Goal: Task Accomplishment & Management: Manage account settings

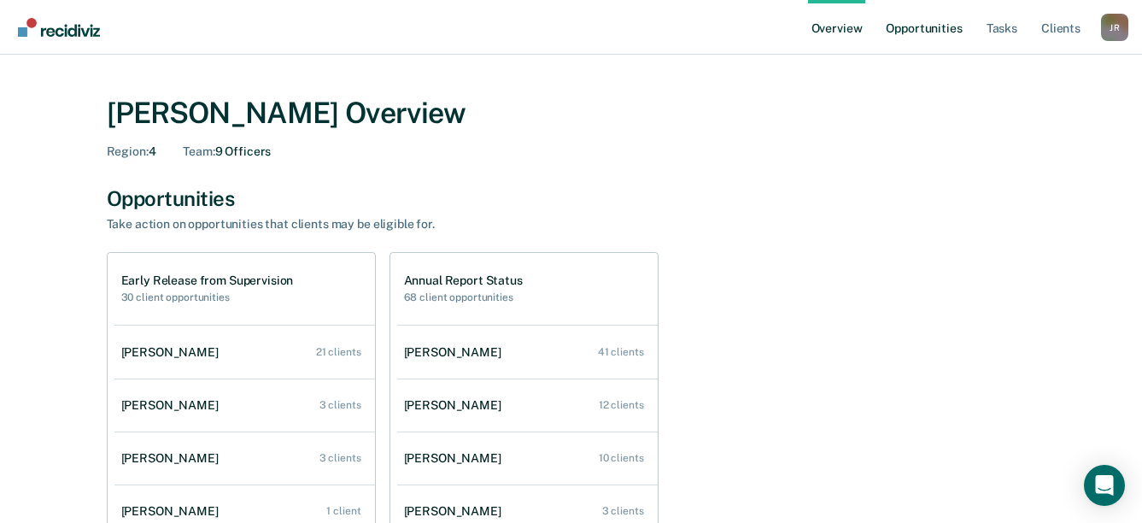
click at [916, 20] on link "Opportunities" at bounding box center [924, 27] width 83 height 55
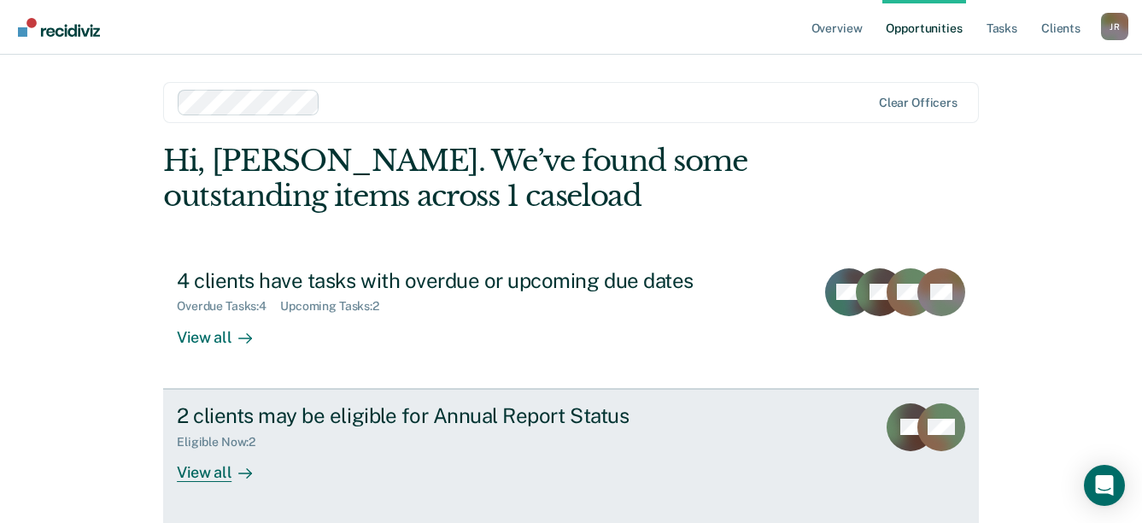
scroll to position [69, 0]
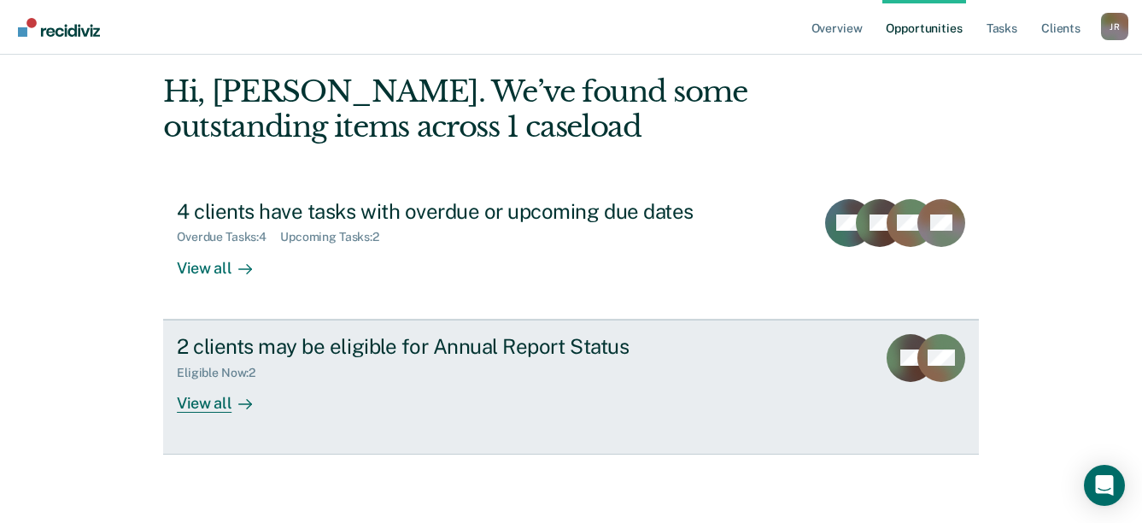
click at [224, 402] on div "View all" at bounding box center [225, 395] width 96 height 33
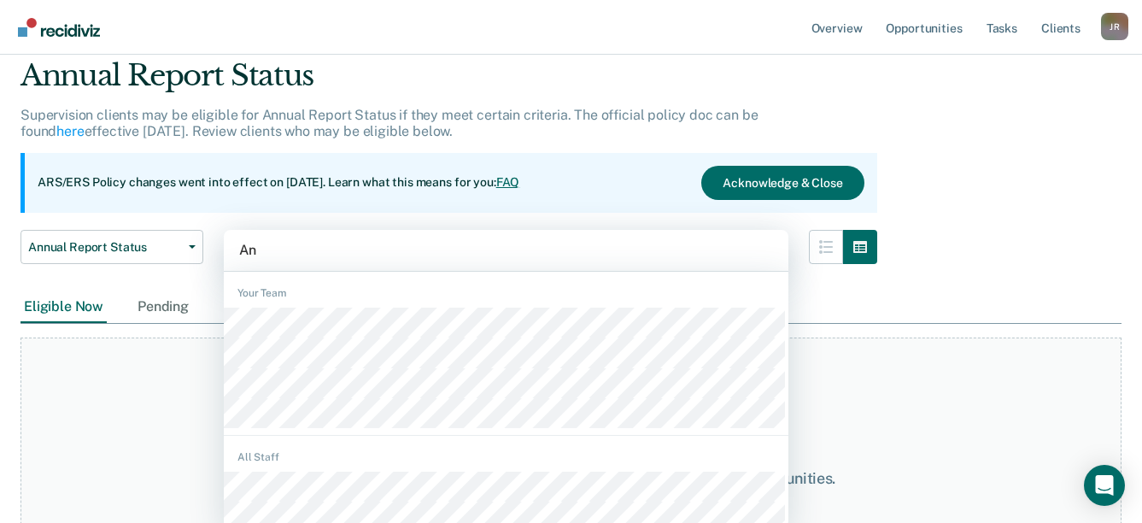
scroll to position [65, 0]
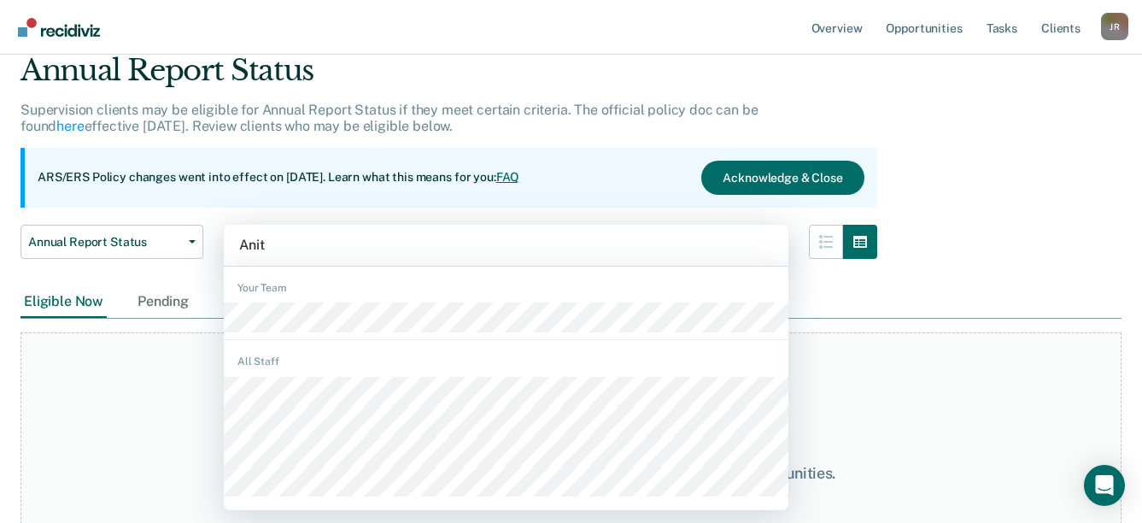
type input "Anita"
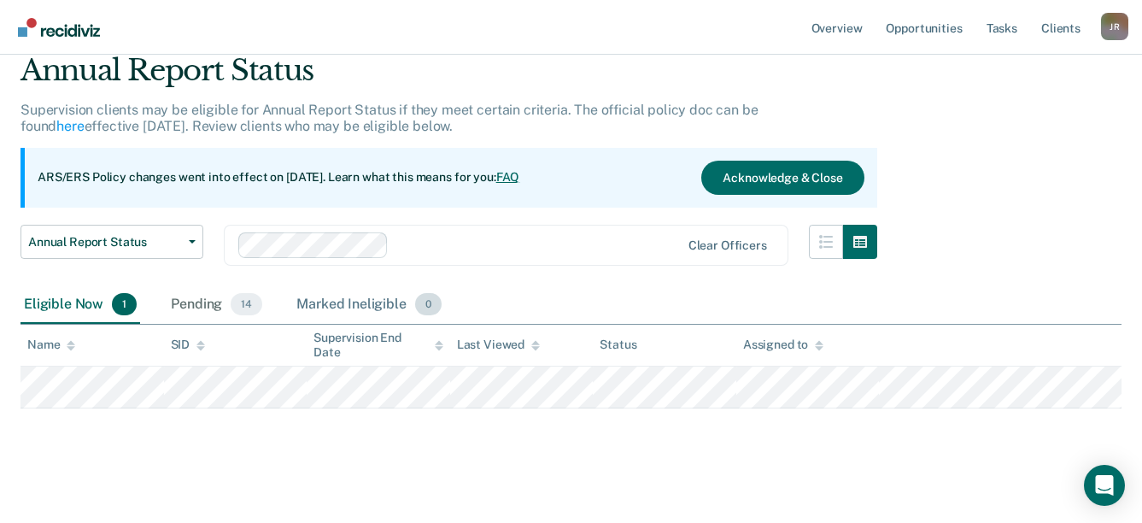
click at [342, 299] on div "Marked Ineligible 0" at bounding box center [369, 305] width 152 height 38
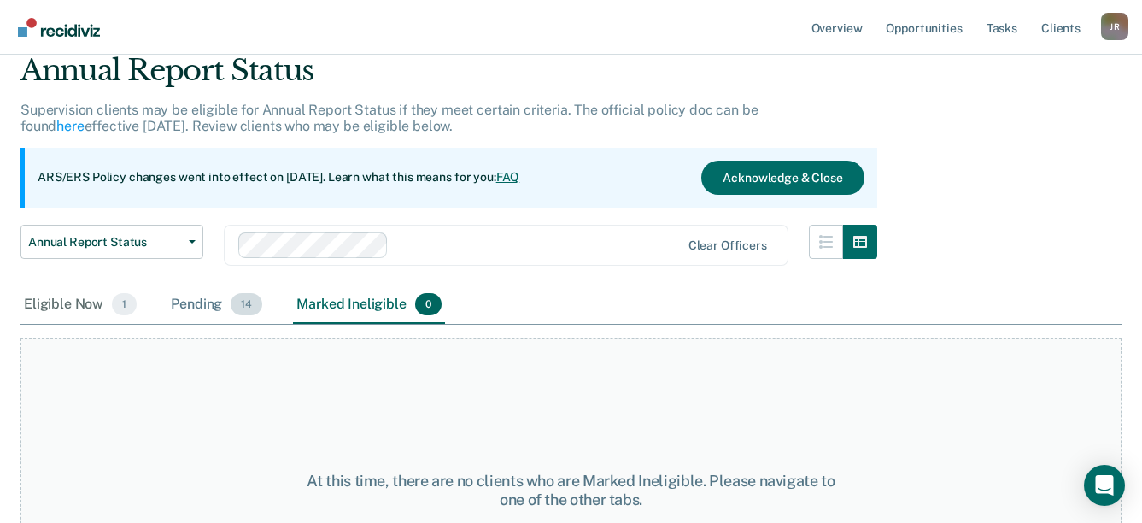
click at [199, 305] on div "Pending 14" at bounding box center [216, 305] width 98 height 38
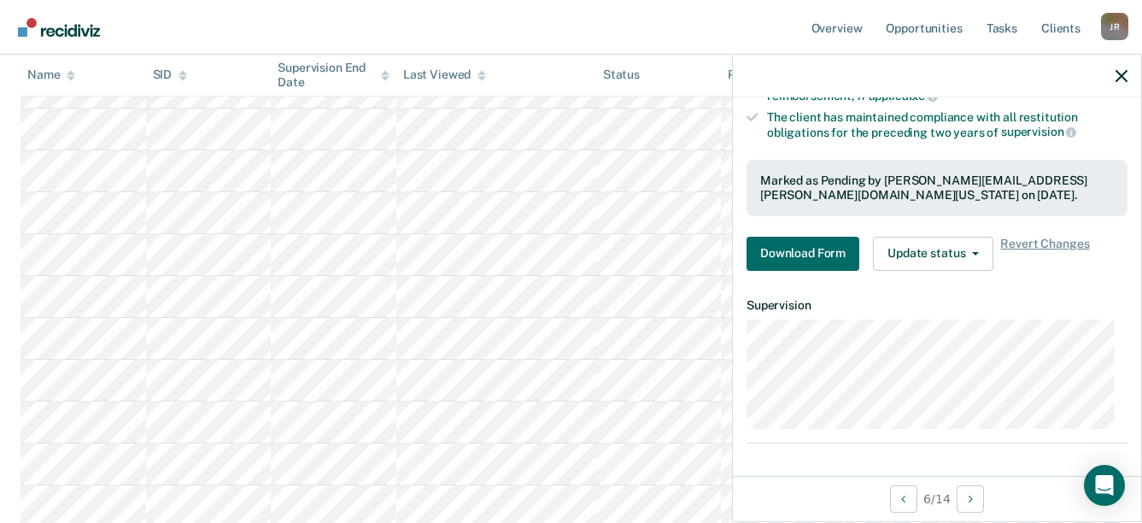
scroll to position [492, 0]
click at [967, 252] on span "button" at bounding box center [972, 253] width 14 height 3
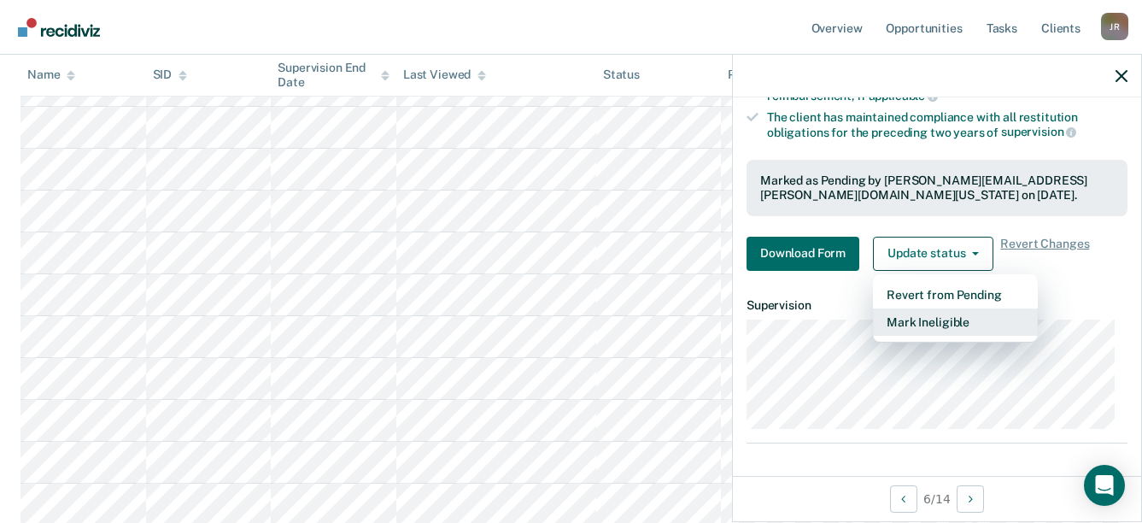
click at [926, 332] on button "Mark Ineligible" at bounding box center [955, 321] width 165 height 27
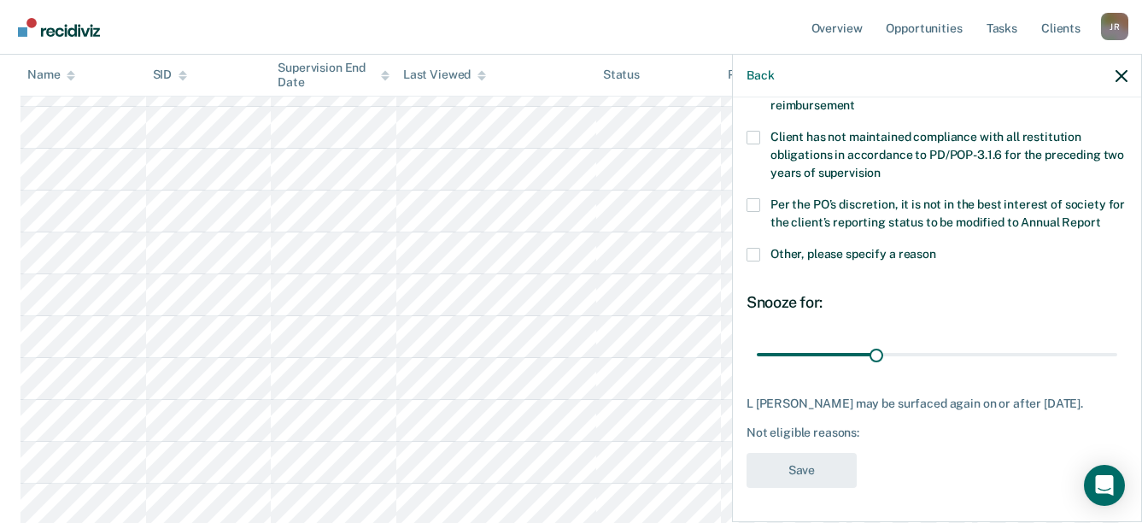
click at [756, 131] on span at bounding box center [754, 138] width 14 height 14
click at [881, 167] on input "Client has not maintained compliance with all restitution obligations in accord…" at bounding box center [881, 167] width 0 height 0
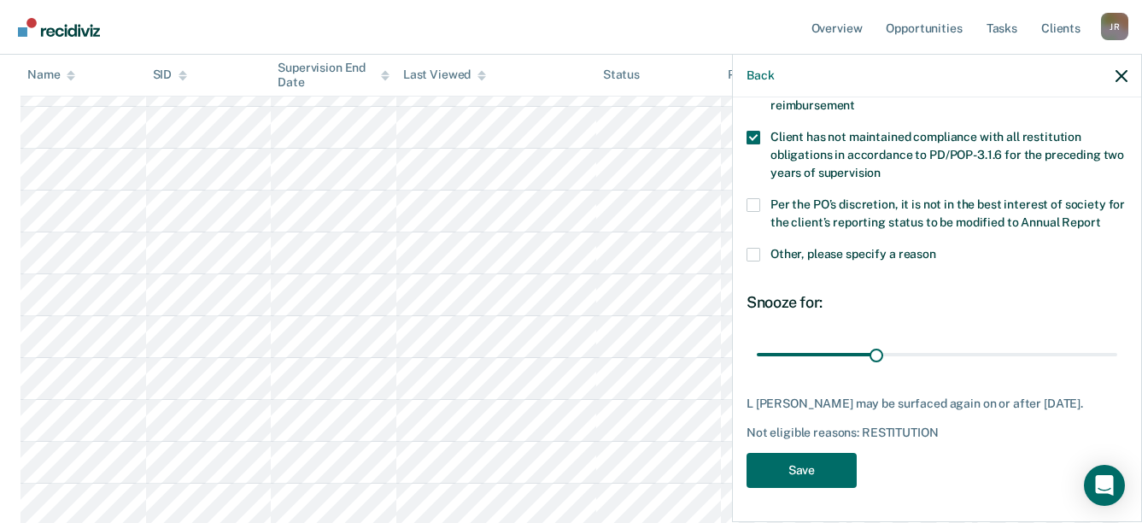
click at [757, 198] on span at bounding box center [754, 205] width 14 height 14
click at [1100, 216] on input "Per the PO’s discretion, it is not in the best interest of society for the clie…" at bounding box center [1100, 216] width 0 height 0
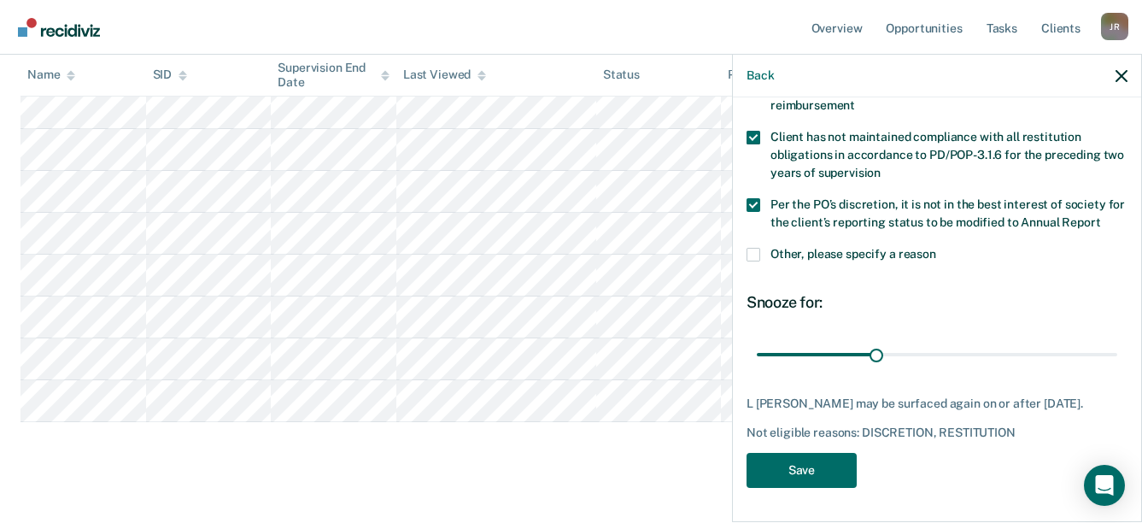
scroll to position [618, 0]
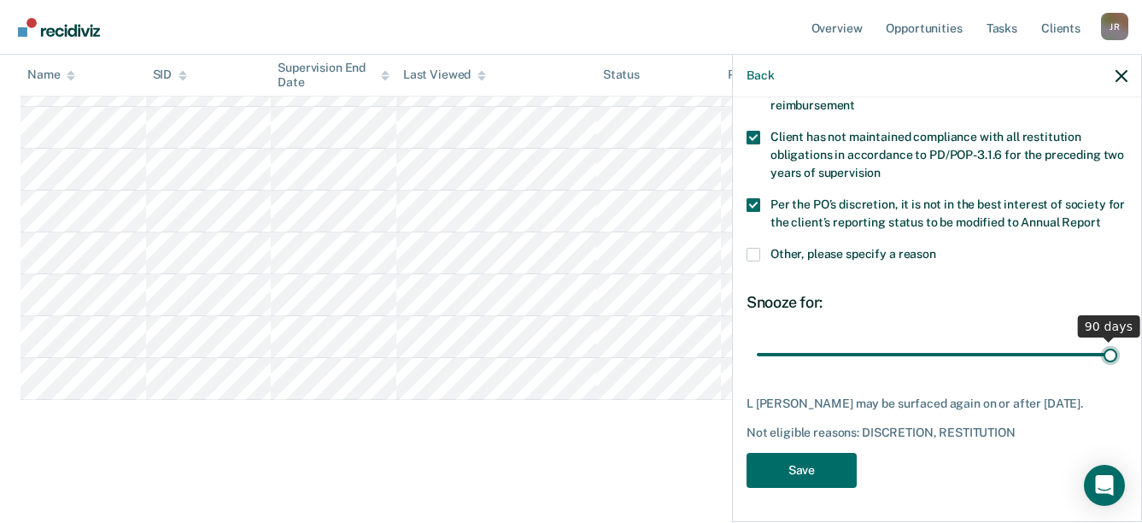
drag, startPoint x: 874, startPoint y: 353, endPoint x: 1110, endPoint y: 344, distance: 236.0
type input "90"
click at [1110, 344] on input "range" at bounding box center [937, 354] width 361 height 30
click at [792, 476] on button "Save" at bounding box center [802, 470] width 110 height 35
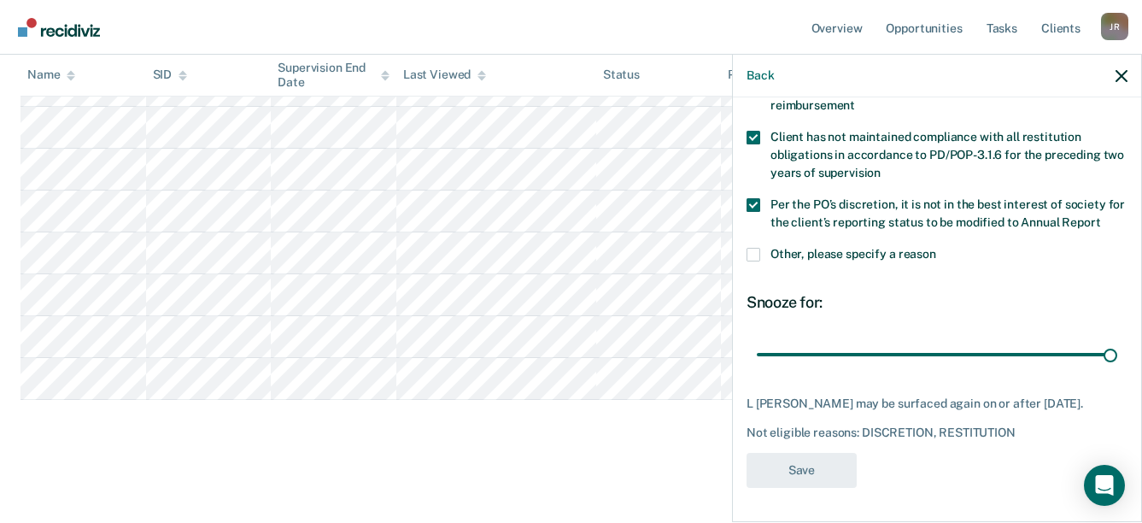
scroll to position [653, 0]
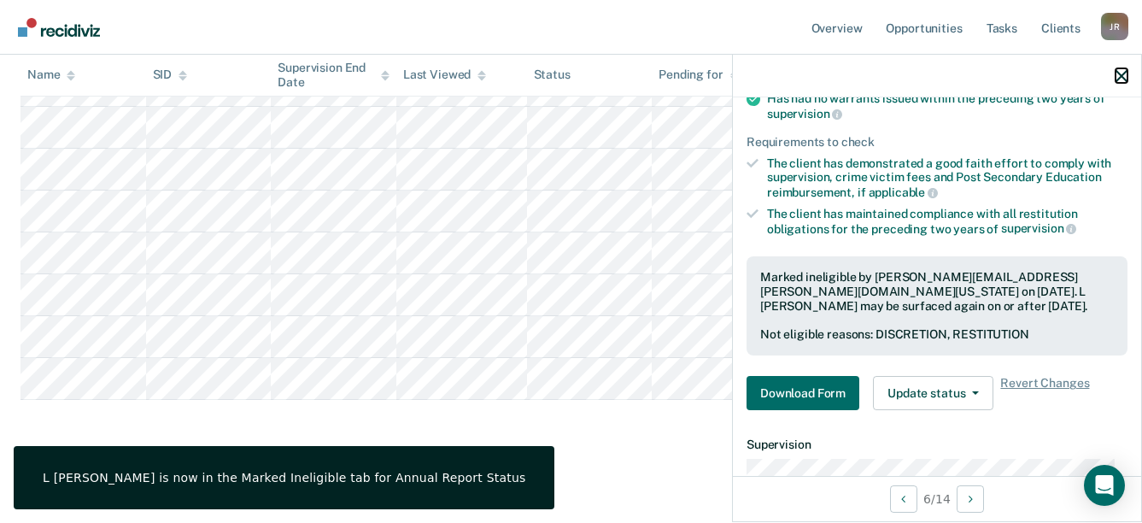
click at [1123, 73] on icon "button" at bounding box center [1122, 76] width 12 height 12
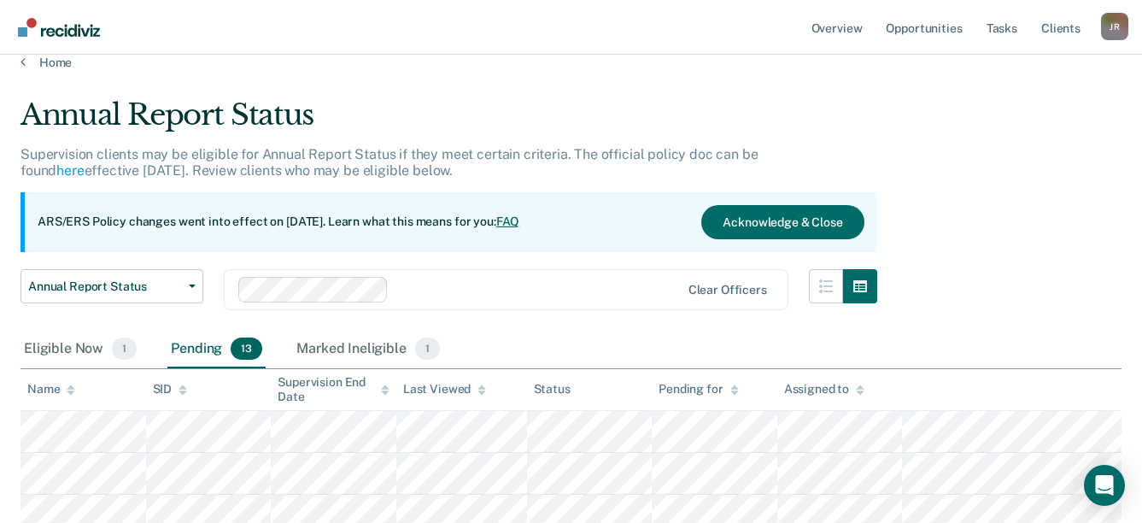
scroll to position [0, 0]
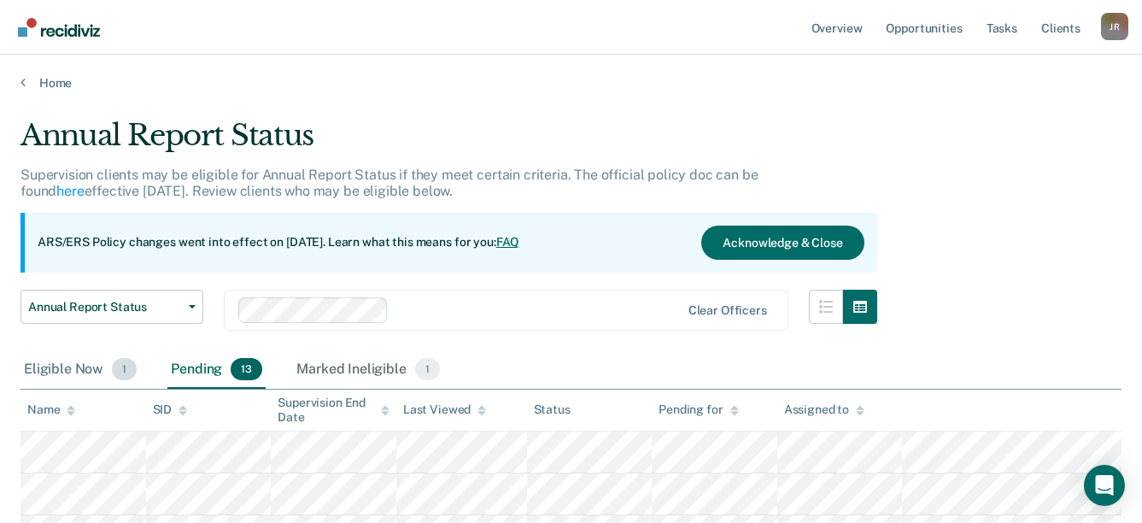
click at [82, 373] on div "Eligible Now 1" at bounding box center [81, 370] width 120 height 38
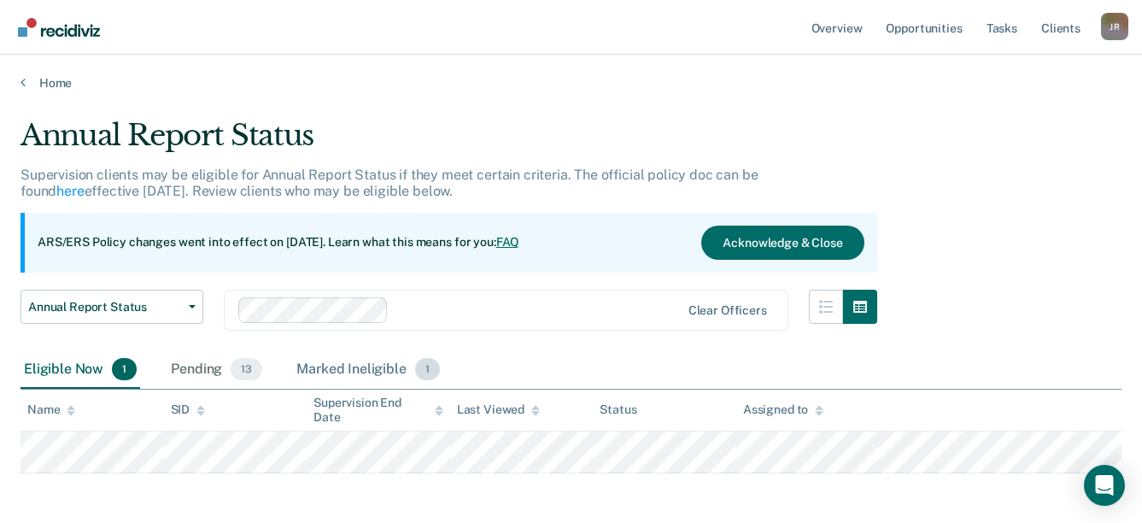
click at [362, 368] on div "Marked Ineligible 1" at bounding box center [368, 370] width 150 height 38
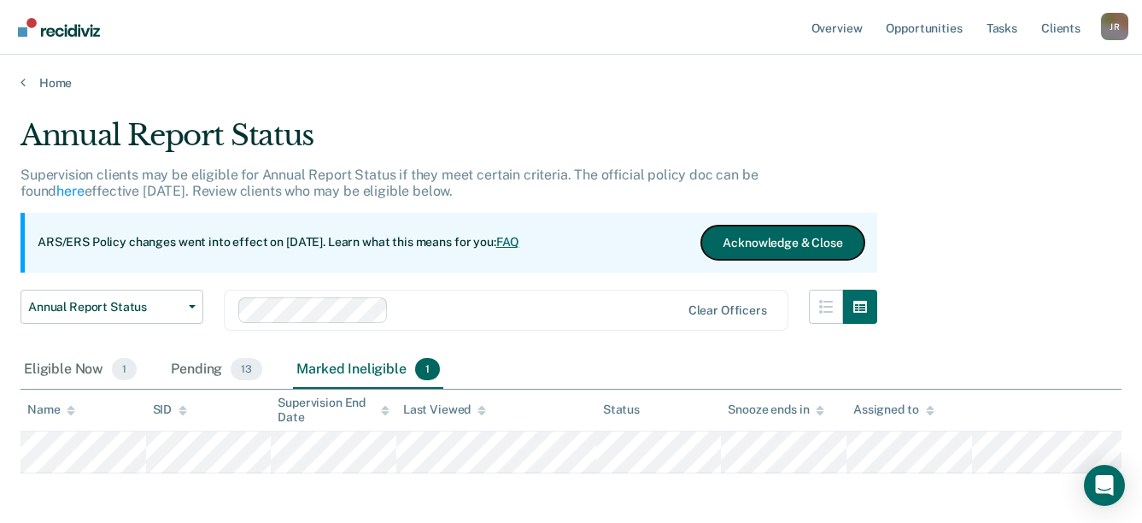
click at [792, 242] on button "Acknowledge & Close" at bounding box center [782, 243] width 162 height 34
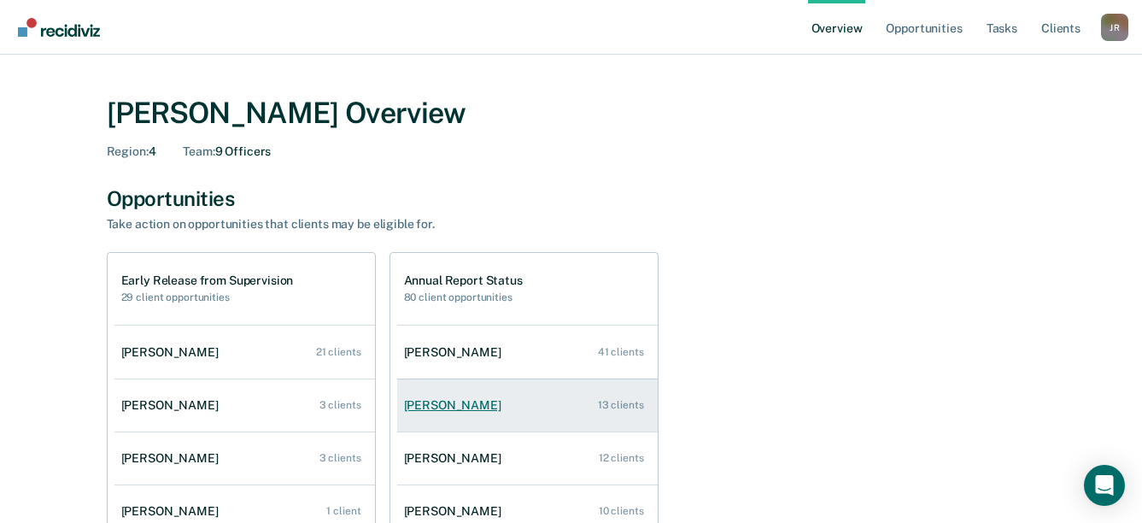
click at [497, 415] on link "[PERSON_NAME] 13 clients" at bounding box center [527, 405] width 261 height 49
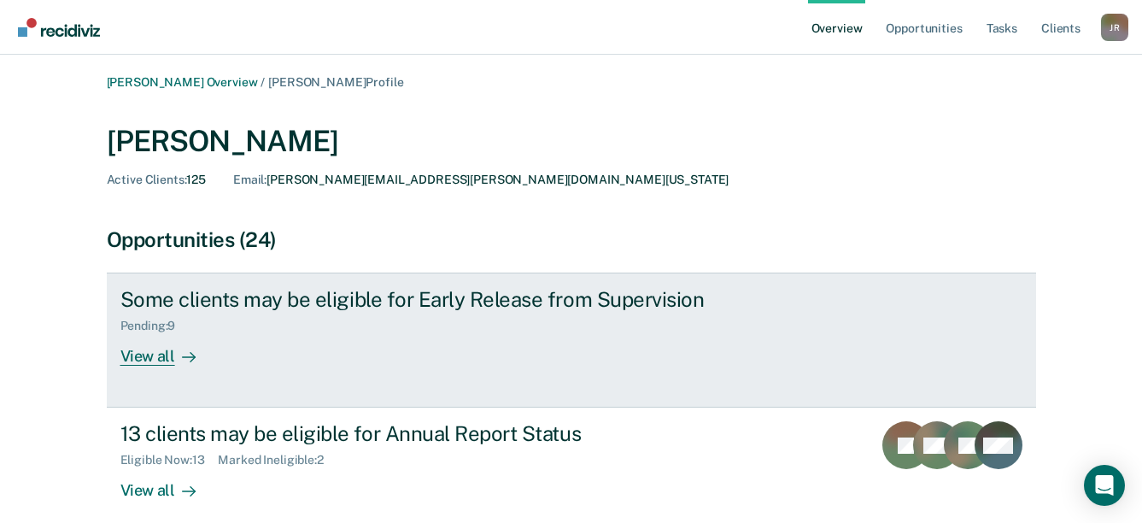
click at [162, 355] on div "View all" at bounding box center [168, 349] width 96 height 33
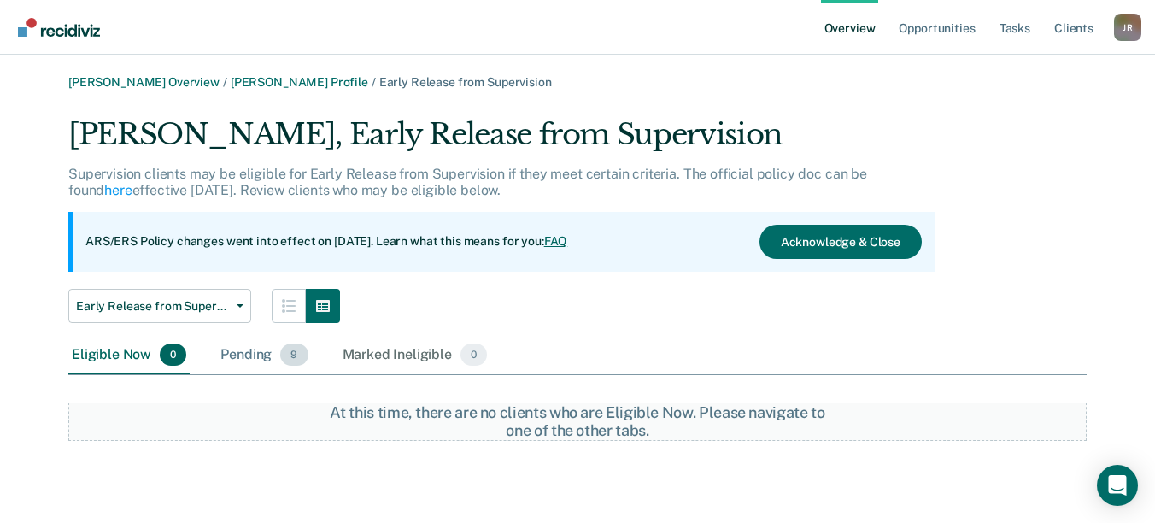
click at [226, 357] on div "Pending 9" at bounding box center [264, 356] width 94 height 38
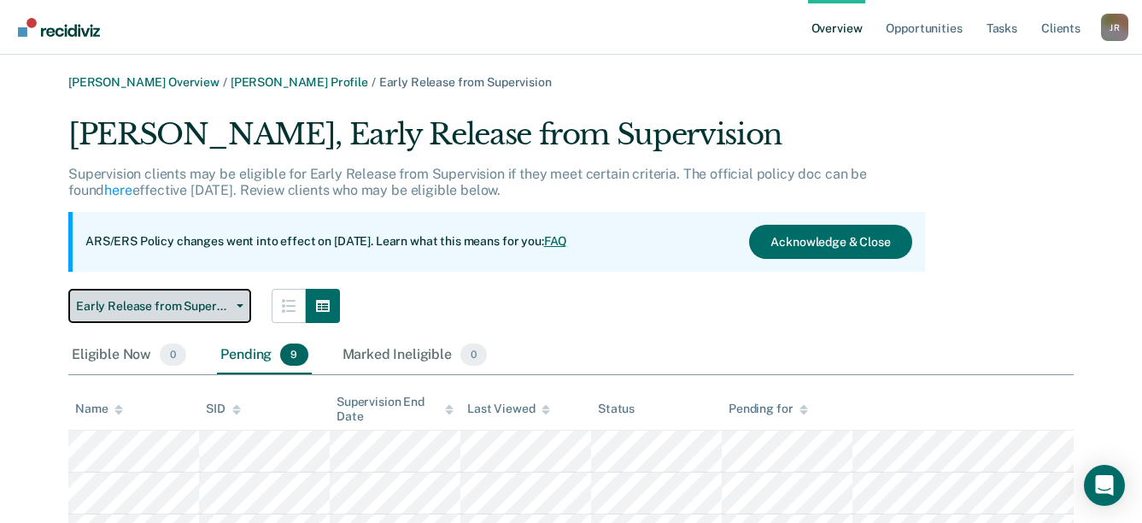
click at [225, 314] on button "Early Release from Supervision" at bounding box center [159, 306] width 183 height 34
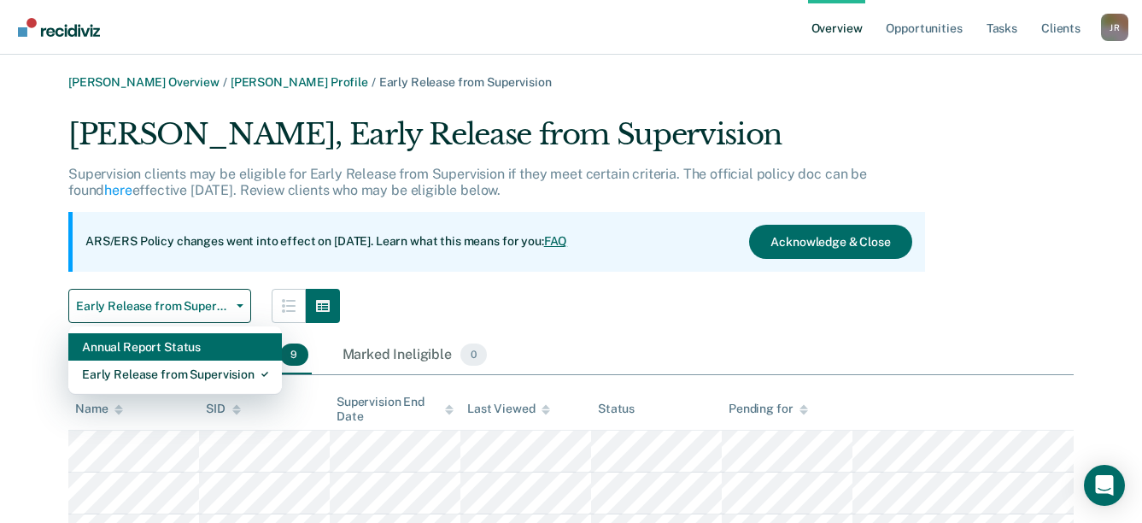
click at [207, 349] on div "Annual Report Status" at bounding box center [175, 346] width 186 height 27
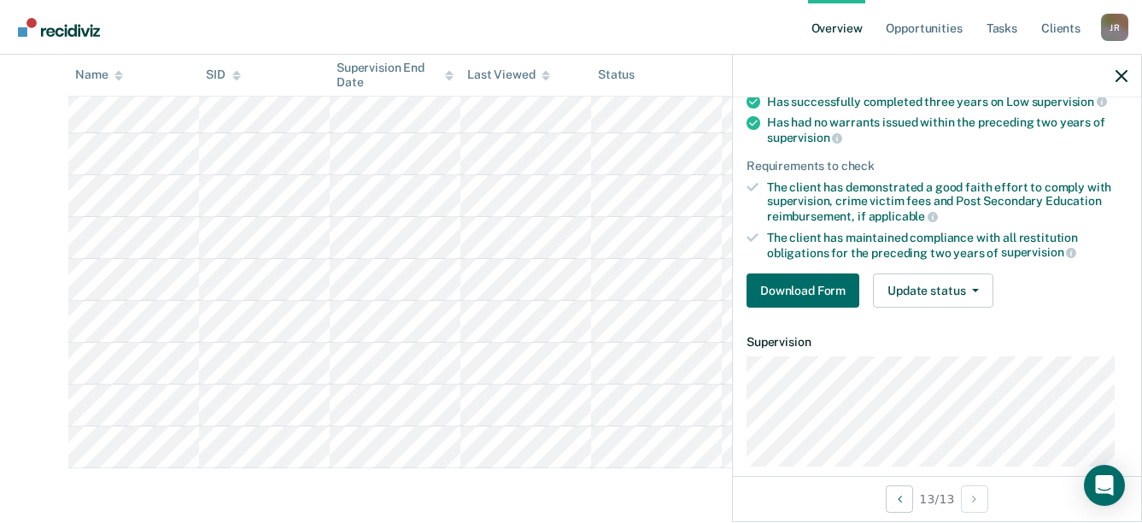
scroll to position [171, 0]
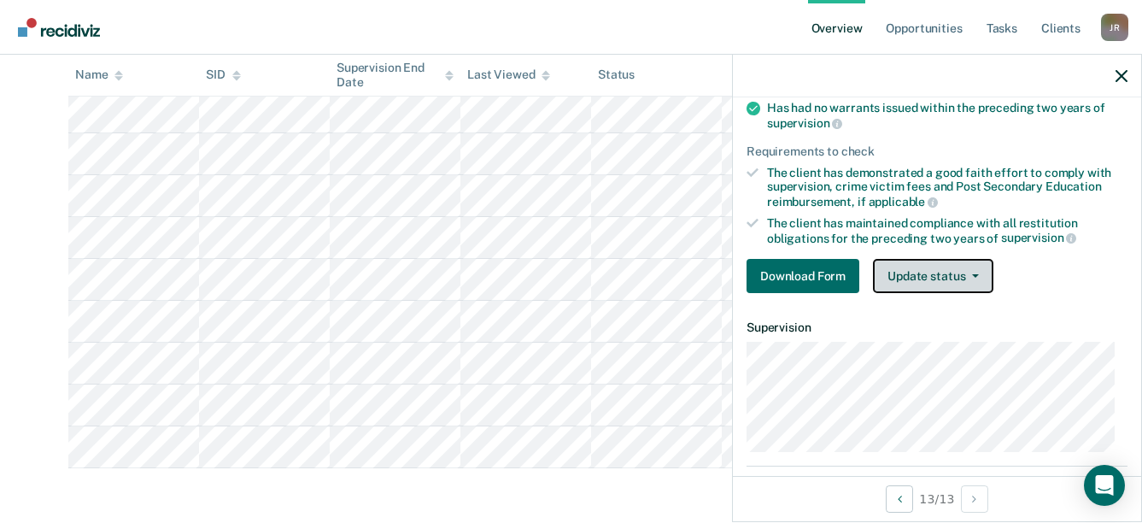
click at [967, 276] on button "Update status" at bounding box center [933, 276] width 120 height 34
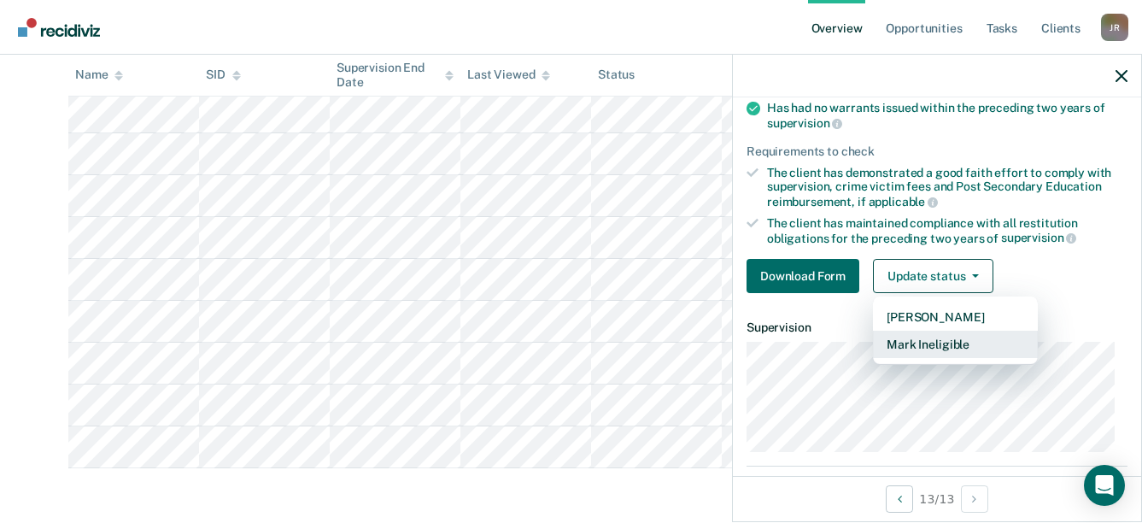
click at [960, 341] on button "Mark Ineligible" at bounding box center [955, 344] width 165 height 27
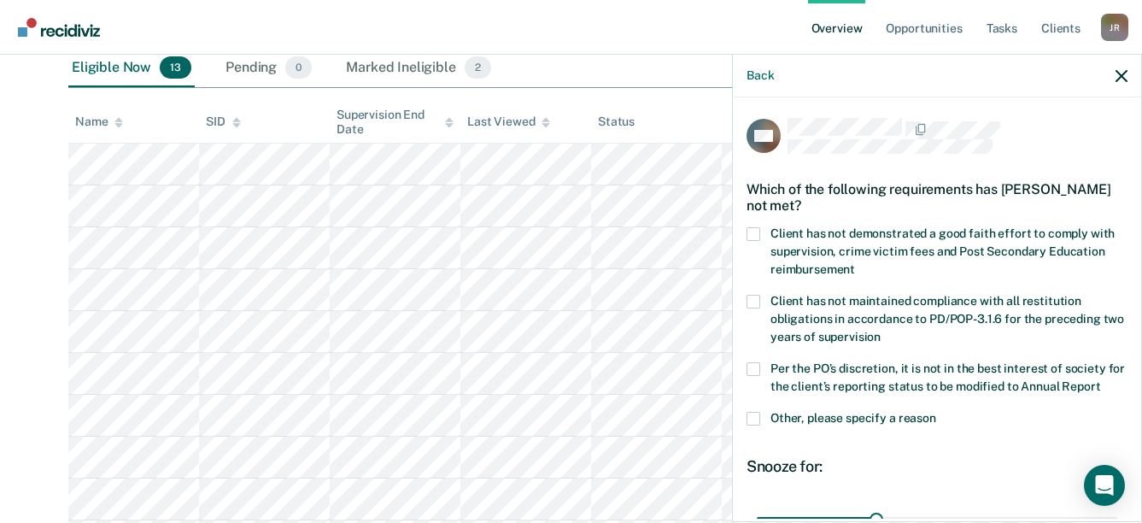
scroll to position [194, 0]
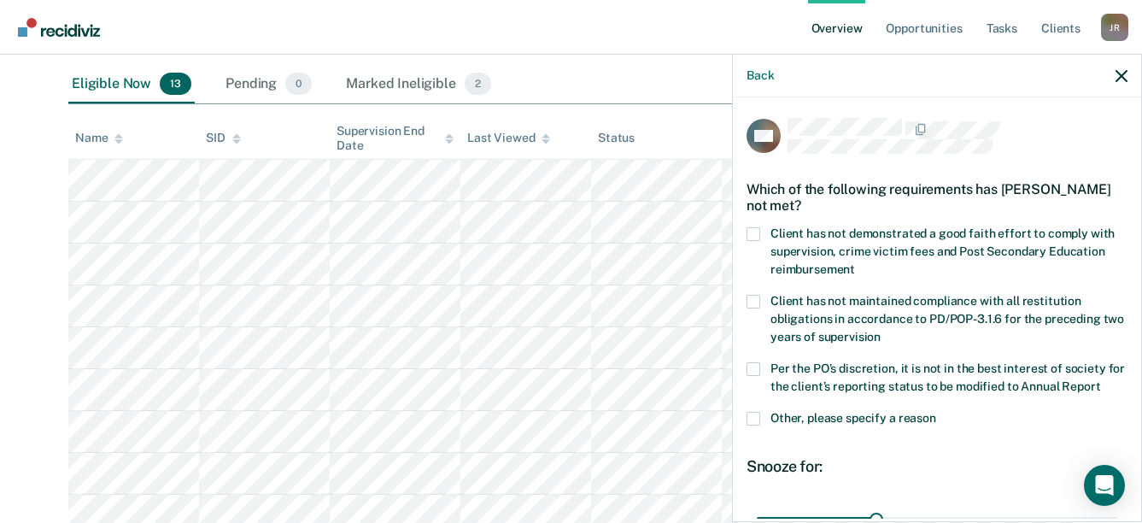
click at [760, 430] on label "Other, please specify a reason" at bounding box center [937, 421] width 381 height 18
click at [936, 412] on input "Other, please specify a reason" at bounding box center [936, 412] width 0 height 0
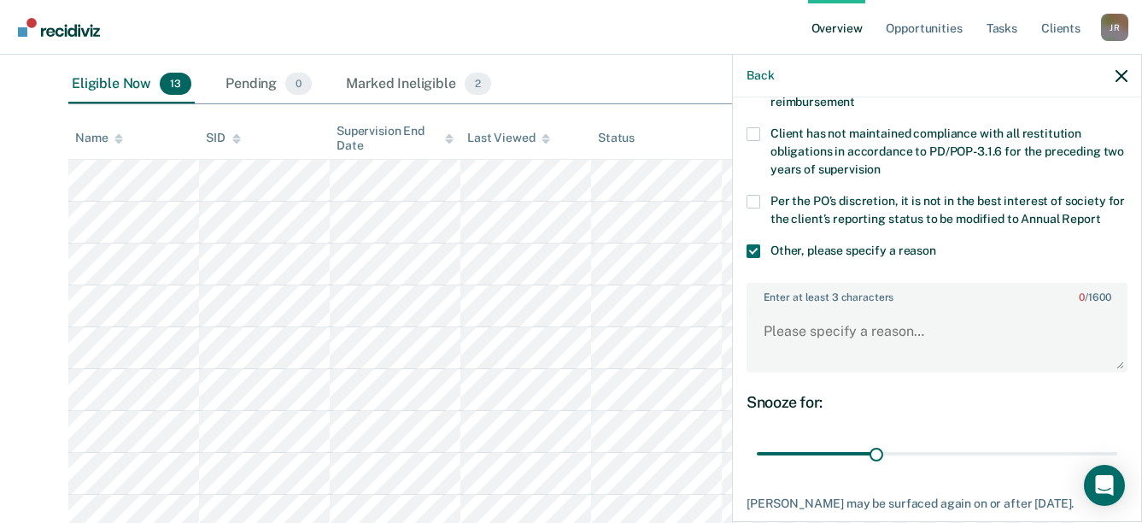
scroll to position [171, 0]
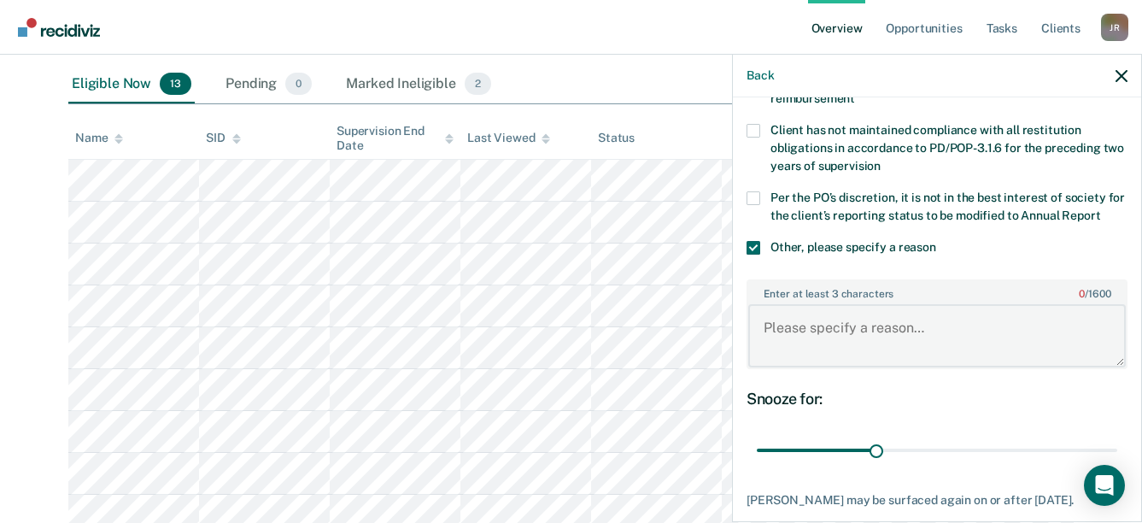
click at [870, 352] on textarea "Enter at least 3 characters 0 / 1600" at bounding box center [937, 335] width 378 height 63
type textarea "r"
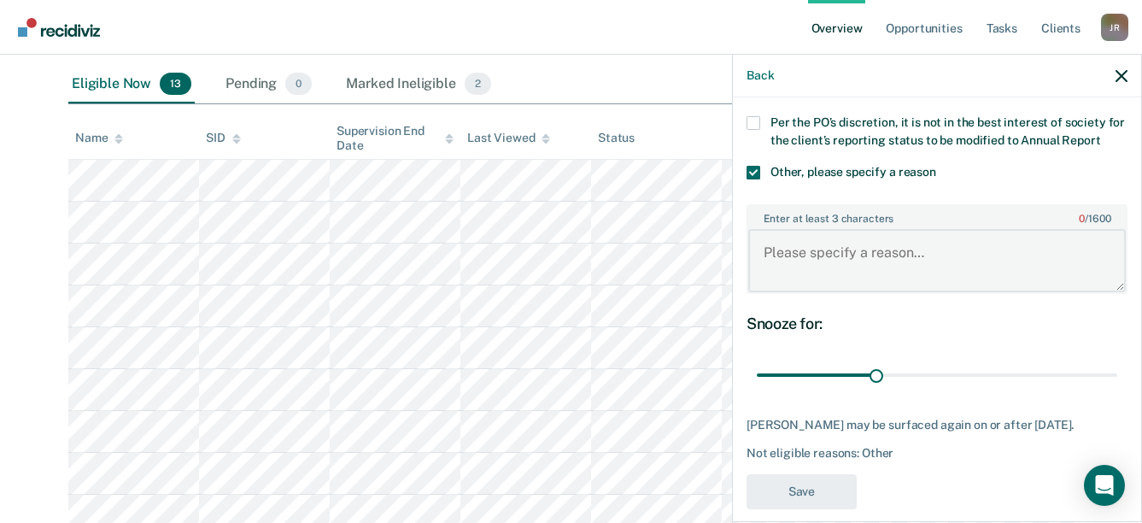
scroll to position [256, 0]
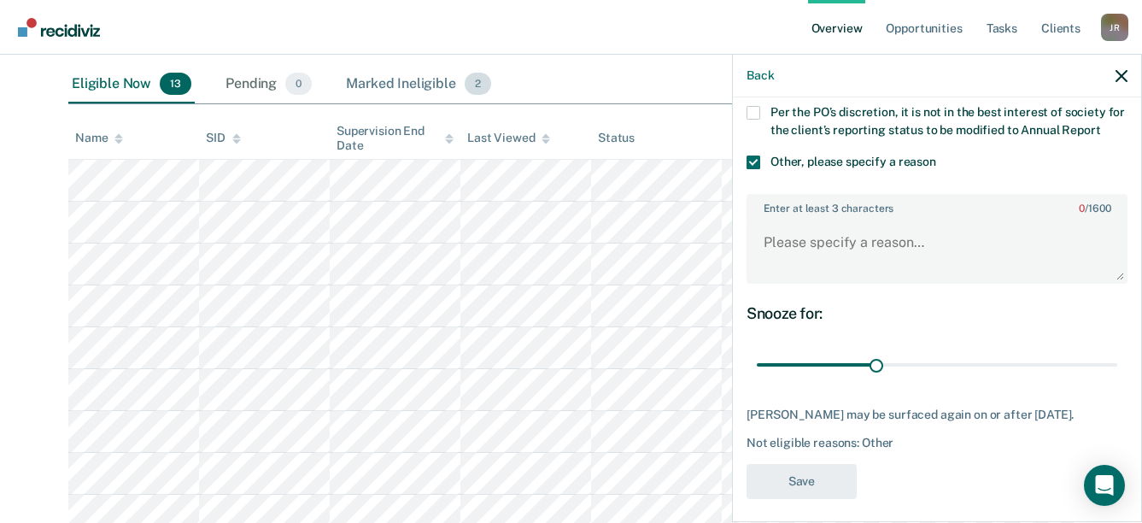
click at [451, 76] on div "Marked Ineligible 2" at bounding box center [419, 85] width 152 height 38
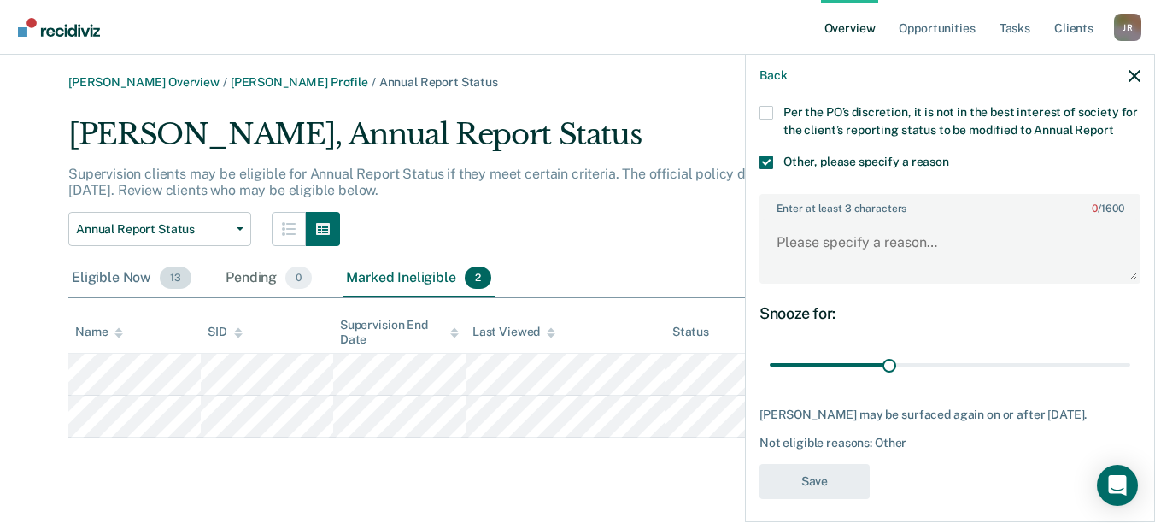
click at [108, 277] on div "Eligible Now 13" at bounding box center [131, 279] width 126 height 38
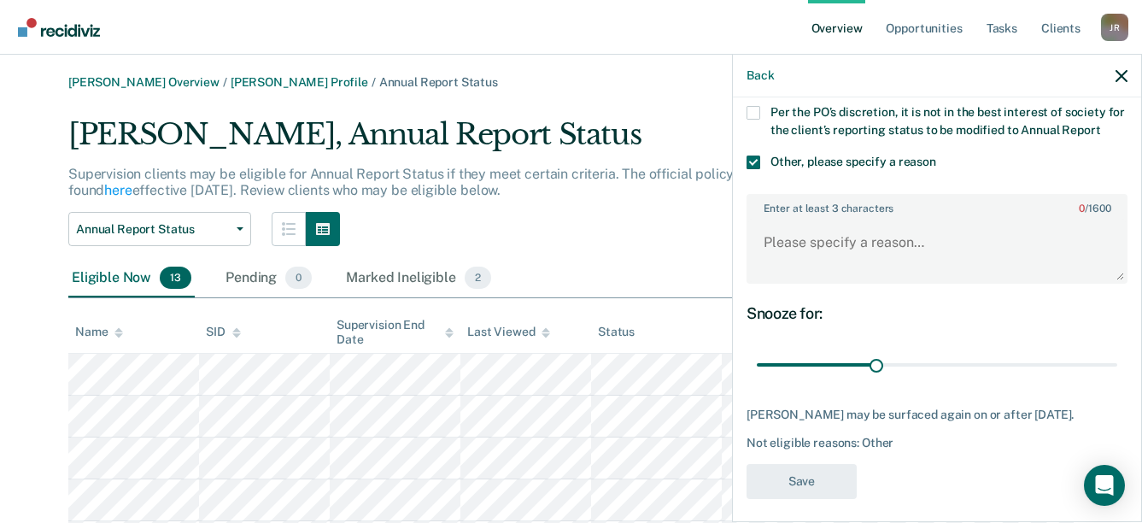
click at [1135, 85] on div "Back" at bounding box center [937, 76] width 408 height 43
click at [1127, 80] on icon "button" at bounding box center [1122, 76] width 12 height 12
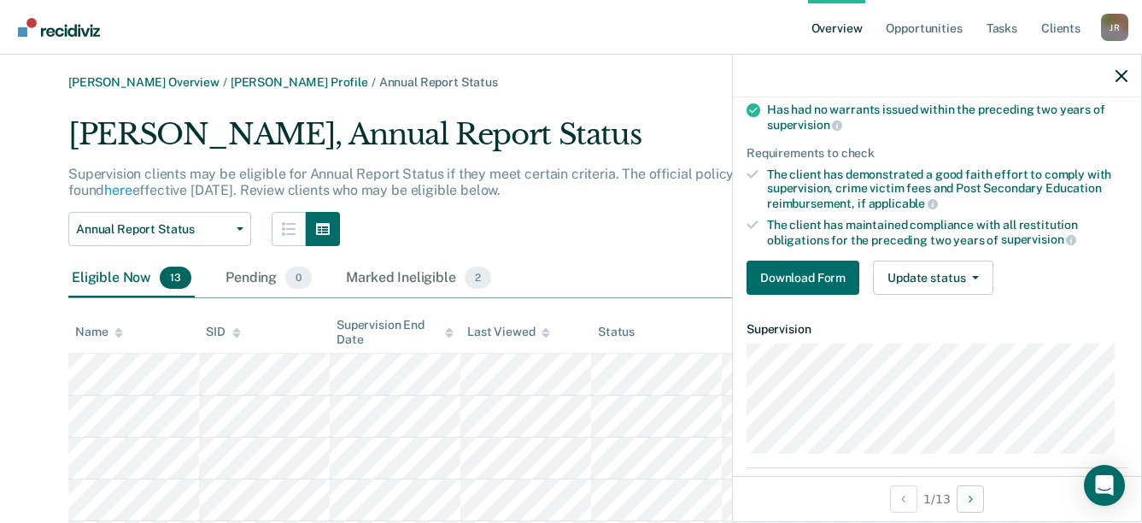
scroll to position [171, 0]
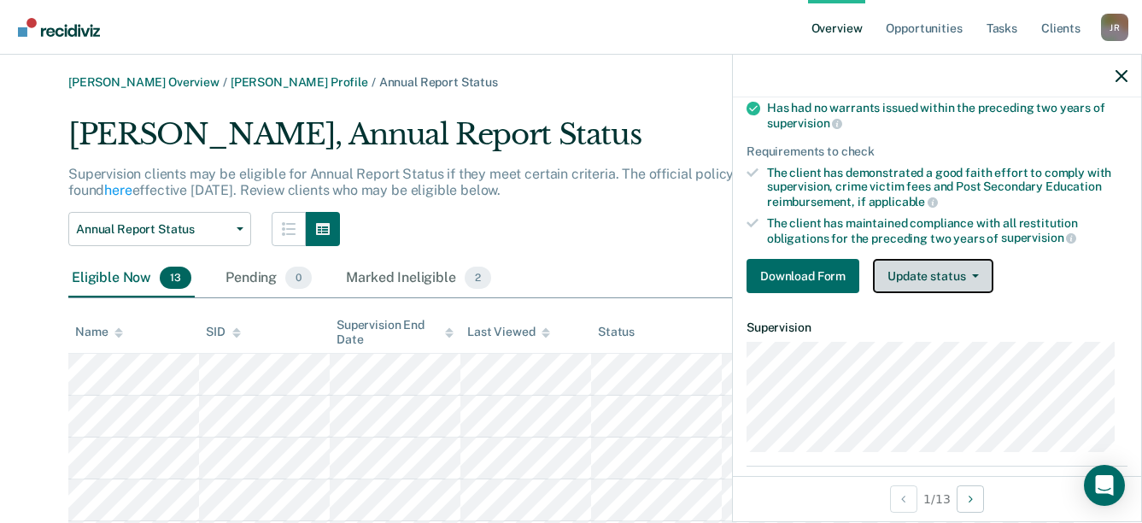
click at [969, 267] on button "Update status" at bounding box center [933, 276] width 120 height 34
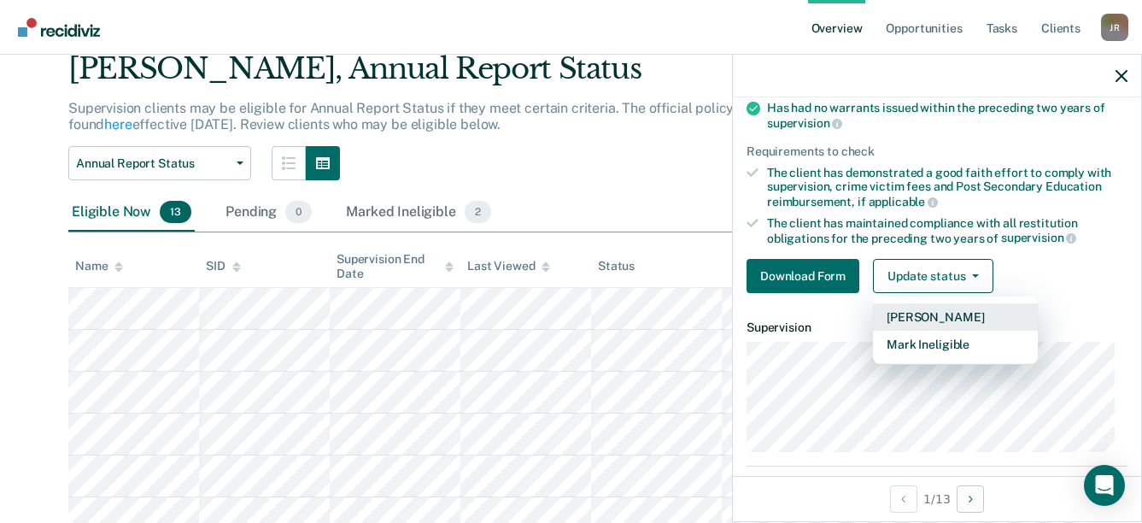
scroll to position [85, 0]
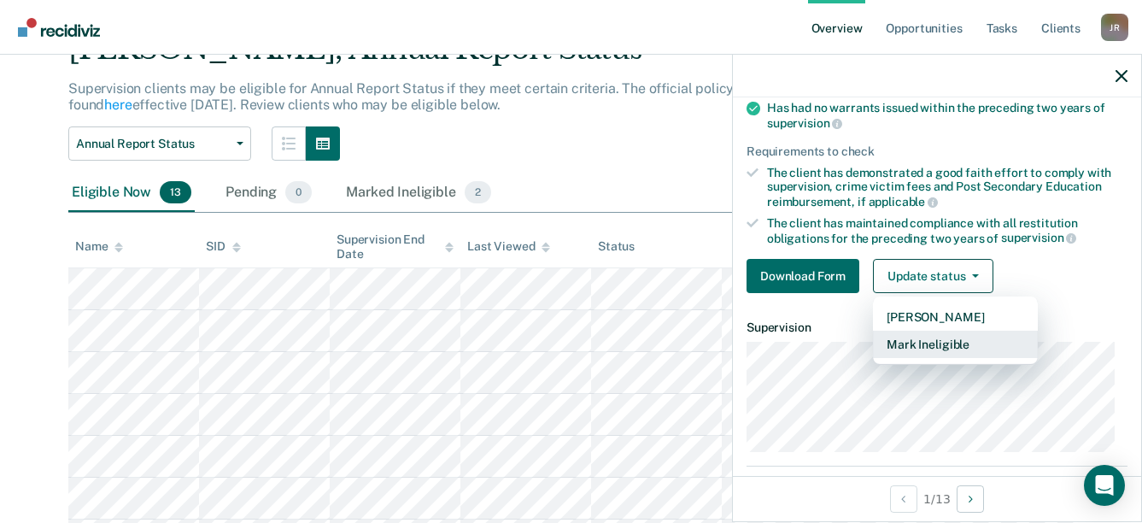
click at [949, 349] on button "Mark Ineligible" at bounding box center [955, 344] width 165 height 27
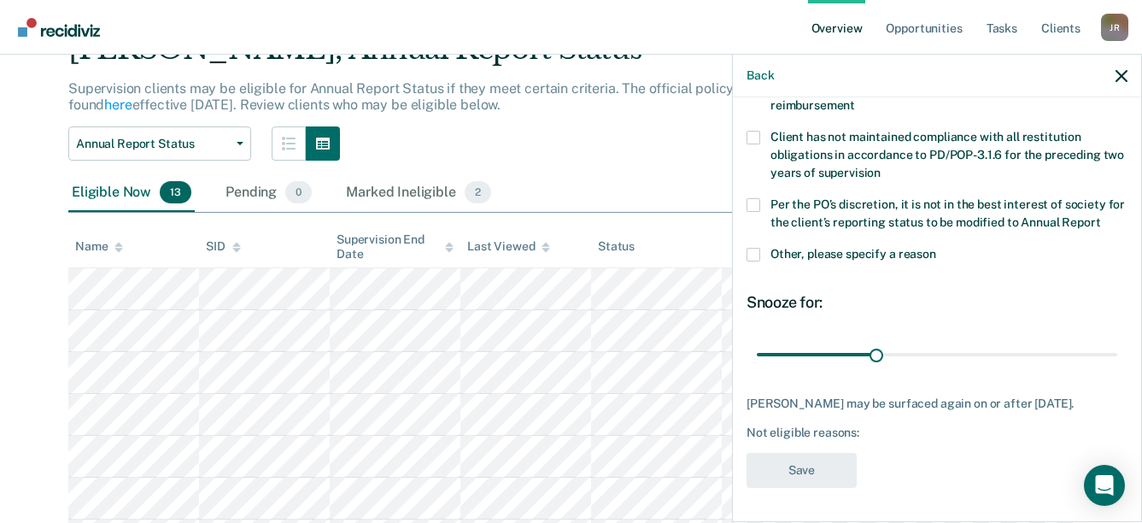
click at [761, 266] on label "Other, please specify a reason" at bounding box center [937, 257] width 381 height 18
click at [936, 248] on input "Other, please specify a reason" at bounding box center [936, 248] width 0 height 0
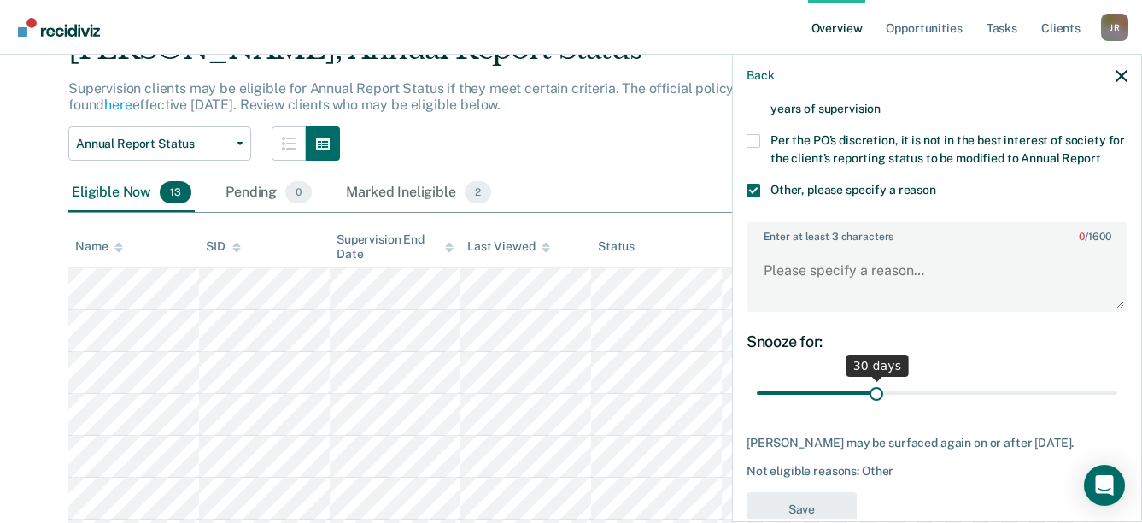
scroll to position [256, 0]
